Goal: Transaction & Acquisition: Purchase product/service

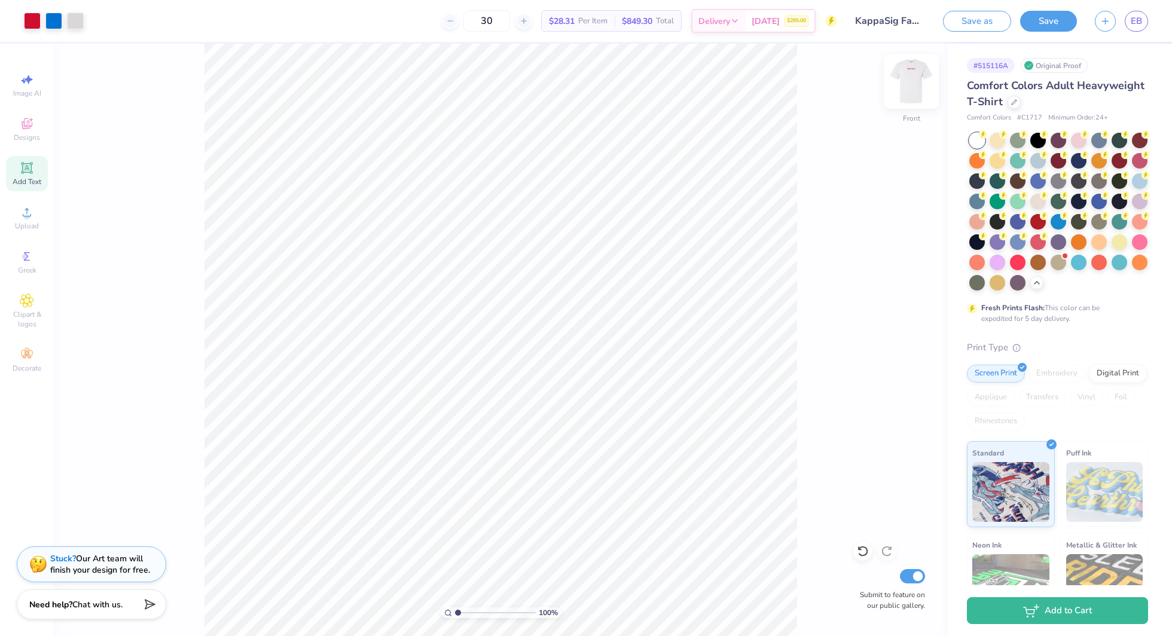
click at [914, 82] on img at bounding box center [911, 81] width 48 height 48
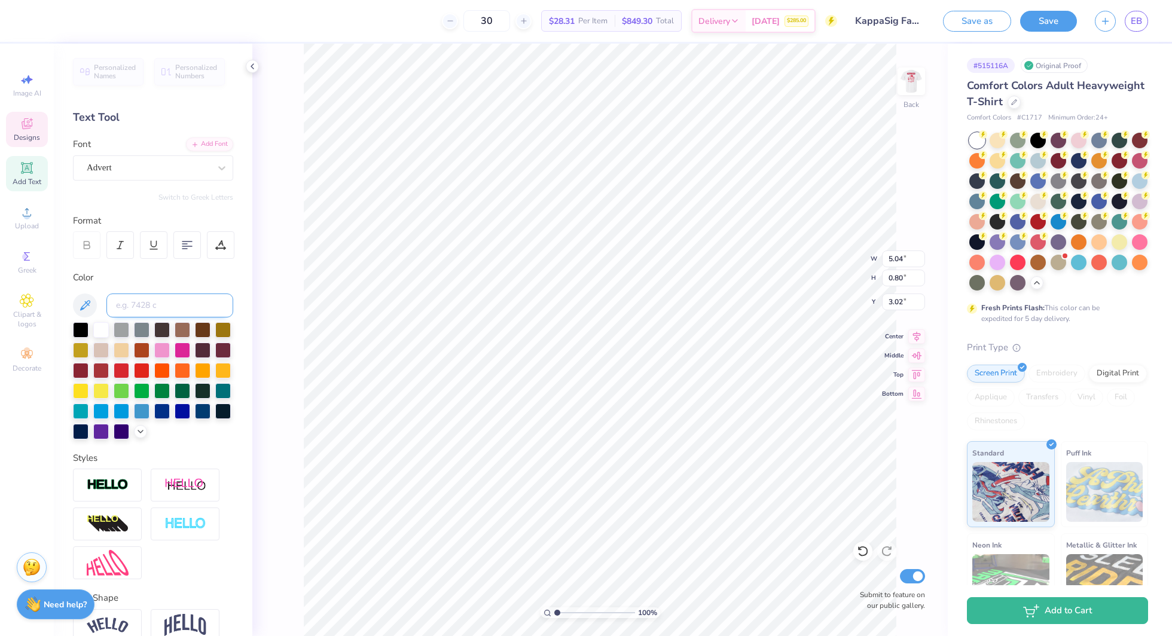
click at [173, 294] on input at bounding box center [169, 305] width 127 height 24
type input "186"
click at [253, 64] on icon at bounding box center [252, 67] width 10 height 10
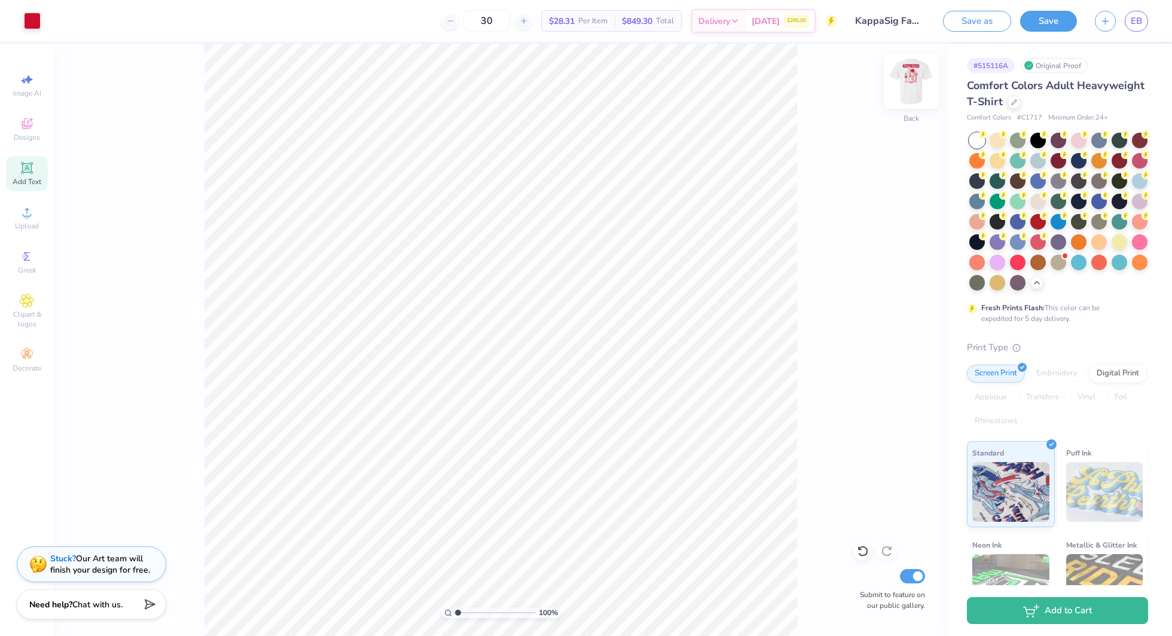
click at [900, 91] on img at bounding box center [911, 81] width 48 height 48
click at [71, 16] on div at bounding box center [75, 19] width 17 height 17
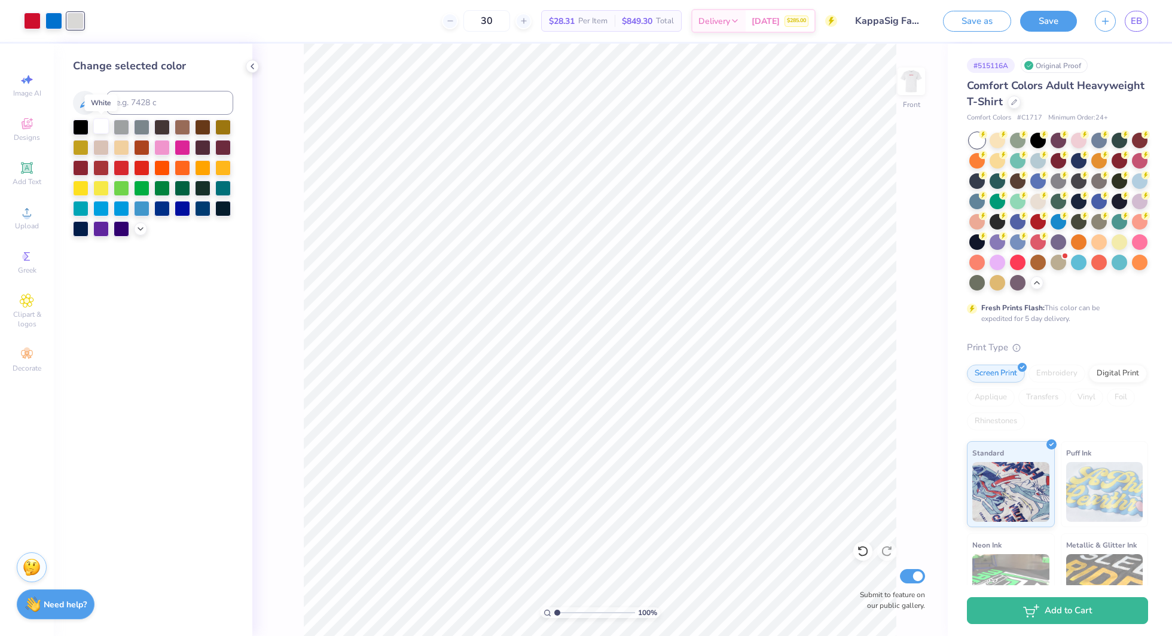
click at [101, 123] on div at bounding box center [101, 126] width 16 height 16
click at [254, 69] on icon at bounding box center [252, 67] width 10 height 10
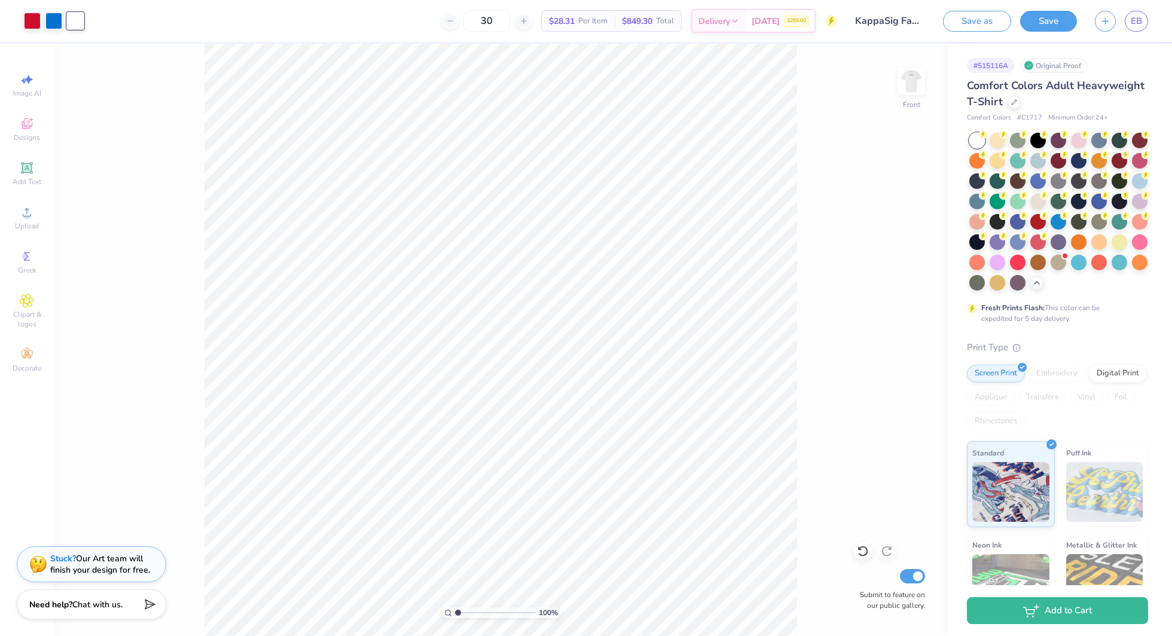
click at [944, 68] on div "100 % Front Submit to feature on our public gallery." at bounding box center [501, 340] width 894 height 592
click at [898, 78] on img at bounding box center [911, 81] width 48 height 48
click at [899, 78] on img at bounding box center [911, 81] width 24 height 24
click at [904, 75] on img at bounding box center [911, 81] width 48 height 48
click at [907, 82] on img at bounding box center [911, 81] width 48 height 48
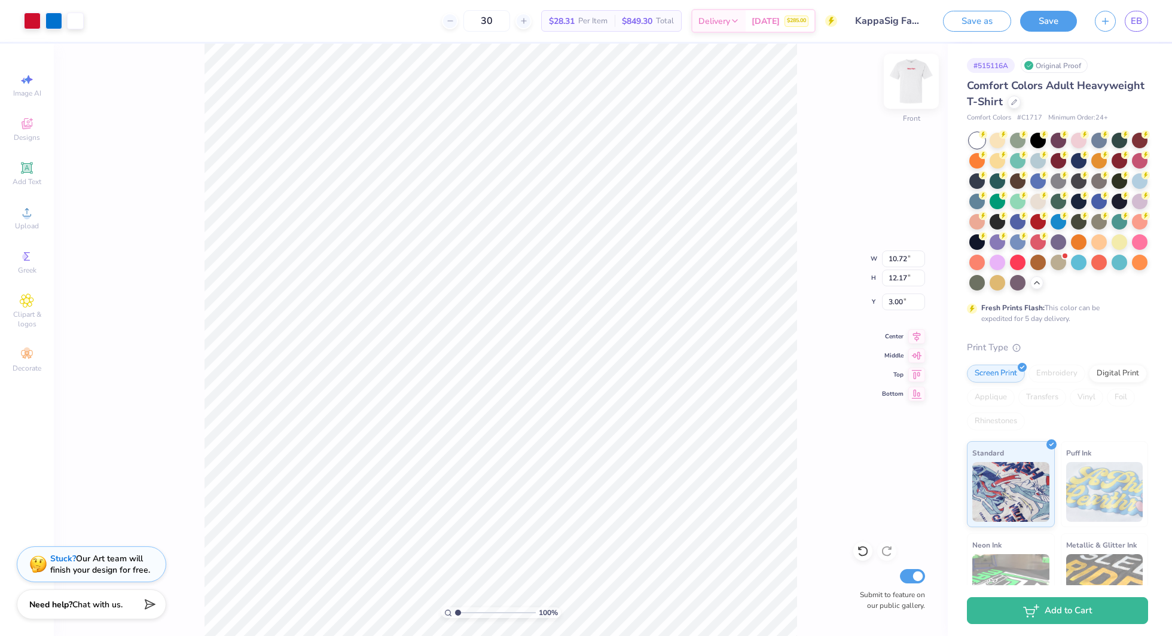
click at [926, 81] on img at bounding box center [911, 81] width 48 height 48
click at [926, 81] on div "100 % Back Submit to feature on our public gallery." at bounding box center [501, 340] width 894 height 592
click at [910, 80] on img at bounding box center [911, 81] width 48 height 48
click at [912, 73] on img at bounding box center [911, 81] width 48 height 48
click at [912, 85] on img at bounding box center [911, 81] width 48 height 48
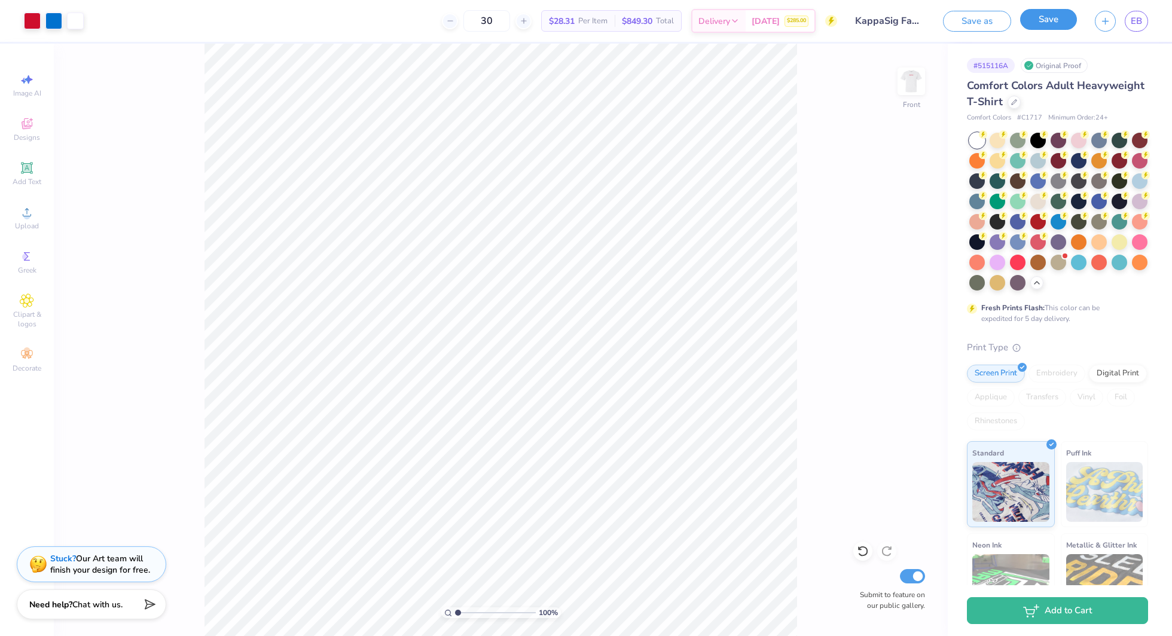
click at [1051, 25] on button "Save" at bounding box center [1048, 19] width 57 height 21
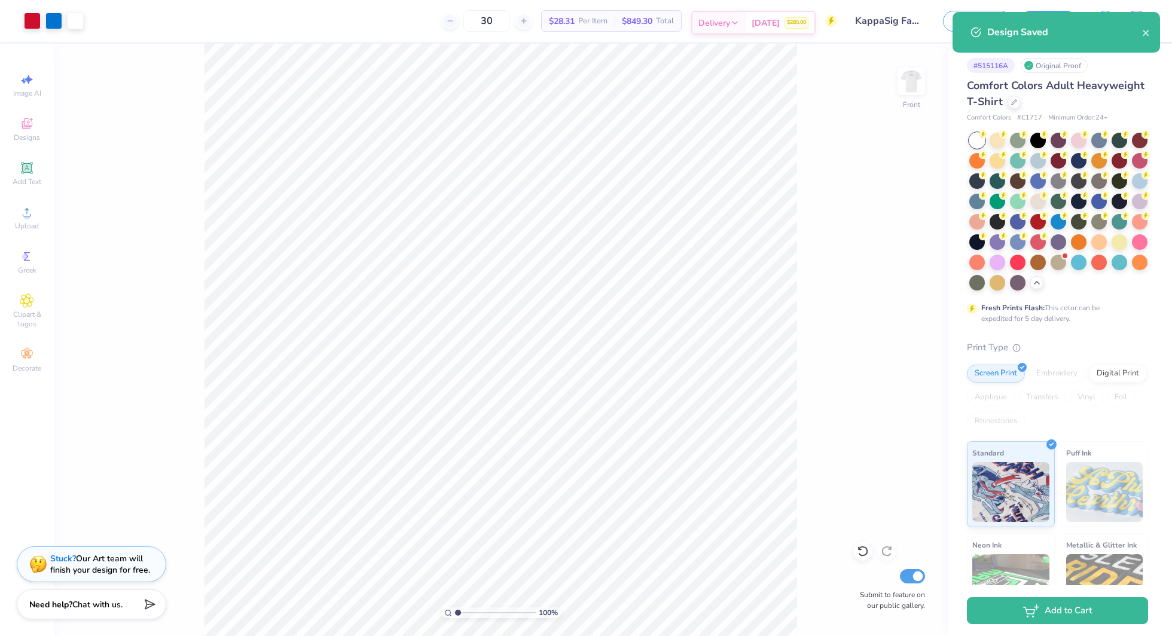
click at [745, 25] on div "Delivery" at bounding box center [718, 23] width 53 height 22
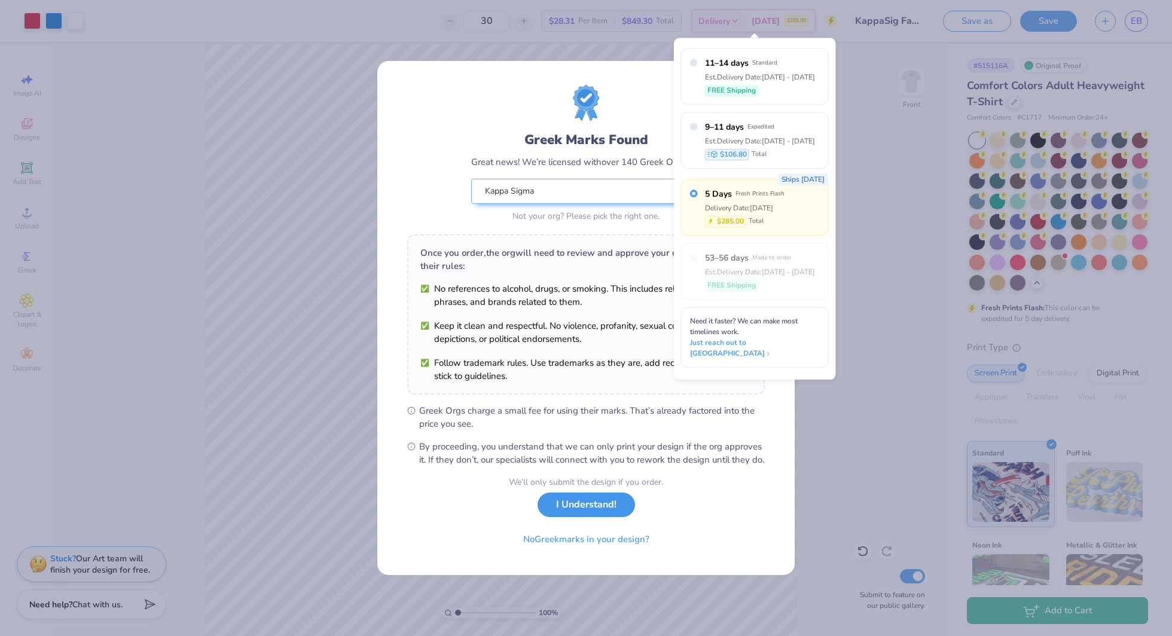
click at [576, 509] on button "I Understand!" at bounding box center [585, 505] width 97 height 25
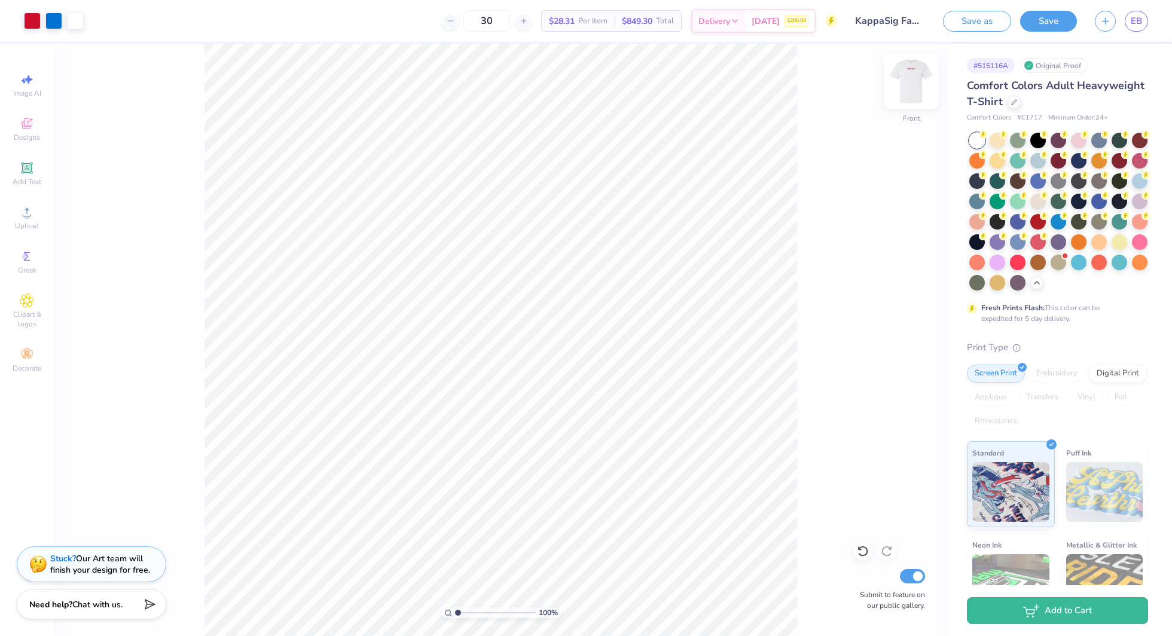
click at [904, 85] on img at bounding box center [911, 81] width 48 height 48
click at [486, 20] on input "30" at bounding box center [486, 21] width 47 height 22
click at [477, 20] on input "40" at bounding box center [480, 21] width 47 height 22
click at [478, 20] on input "50" at bounding box center [480, 21] width 47 height 22
click at [478, 24] on input "60" at bounding box center [480, 21] width 47 height 22
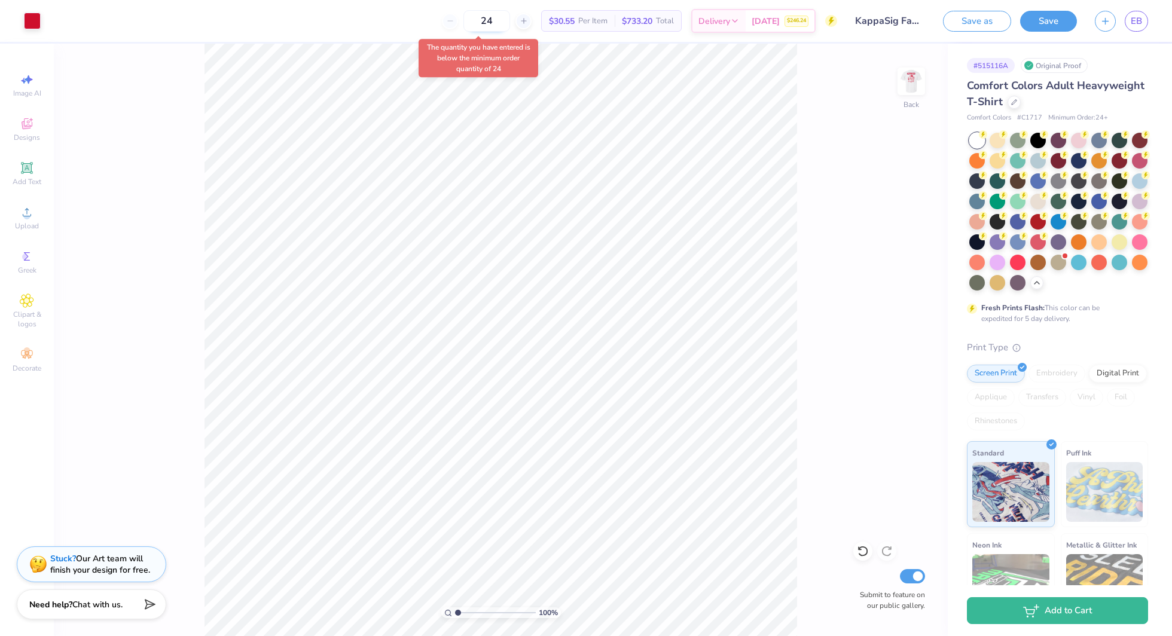
click at [497, 26] on input "24" at bounding box center [486, 21] width 47 height 22
type input "2"
type input "35"
click at [387, 27] on div "35 $27.63 Per Item $967.05 Total Delivery Sep 11 $324.80" at bounding box center [443, 21] width 787 height 42
click at [748, 23] on div "Sep 11 $324.80" at bounding box center [779, 23] width 69 height 22
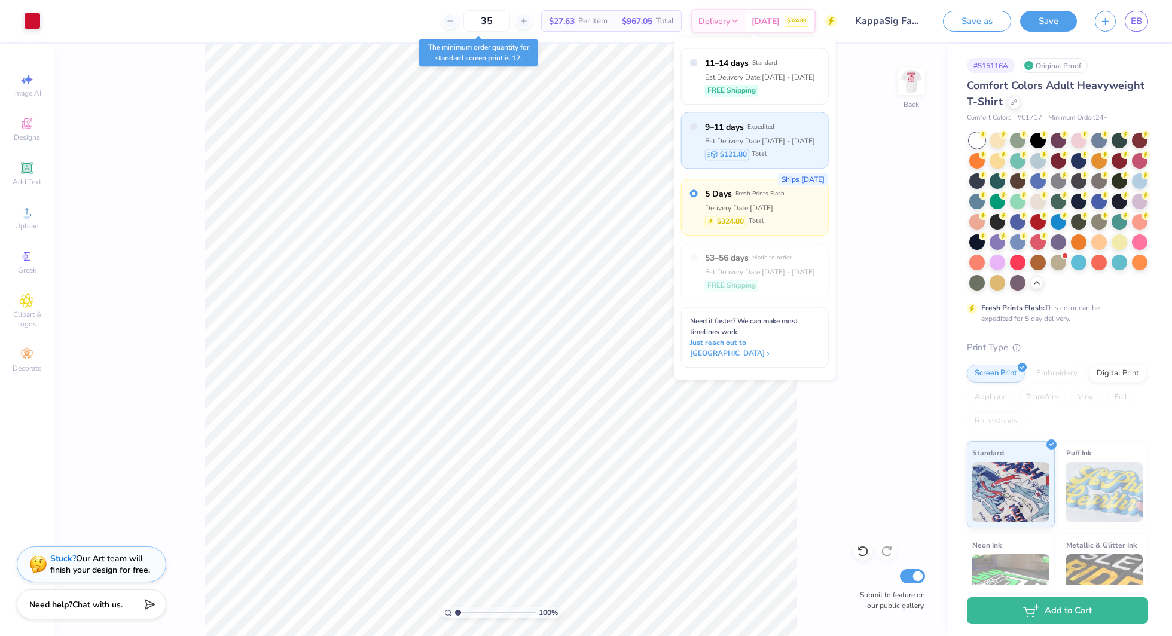
click at [760, 143] on div "Est. Delivery Date: Sep 13 - 15" at bounding box center [760, 141] width 110 height 11
radio input "true"
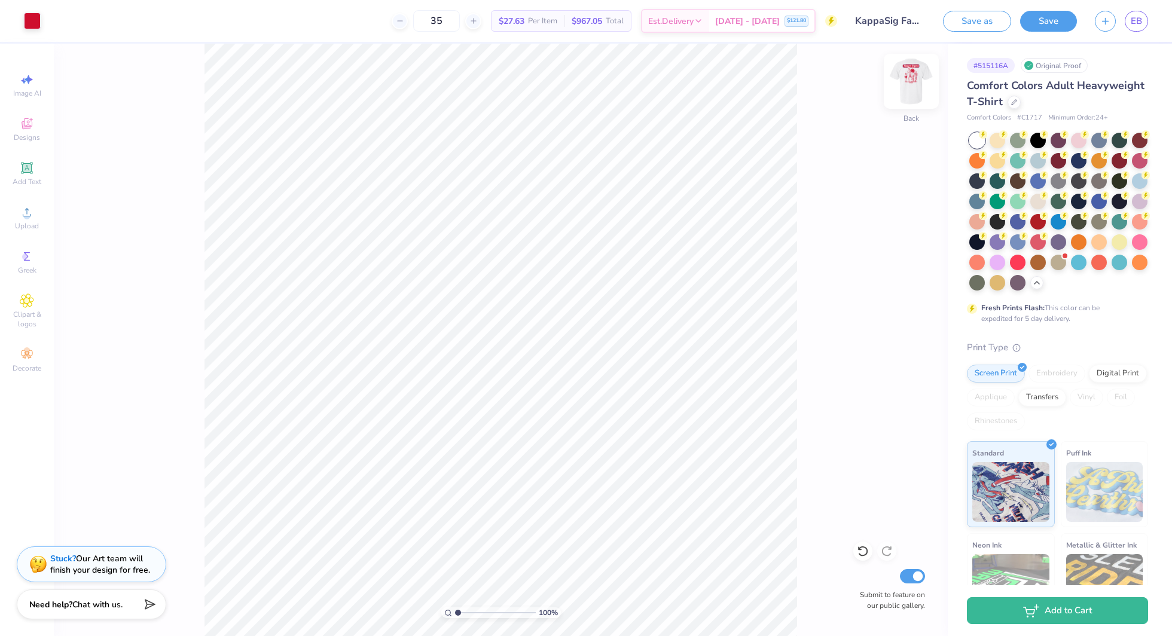
click at [920, 90] on img at bounding box center [911, 81] width 48 height 48
click at [920, 90] on img at bounding box center [911, 81] width 24 height 24
